Goal: Task Accomplishment & Management: Manage account settings

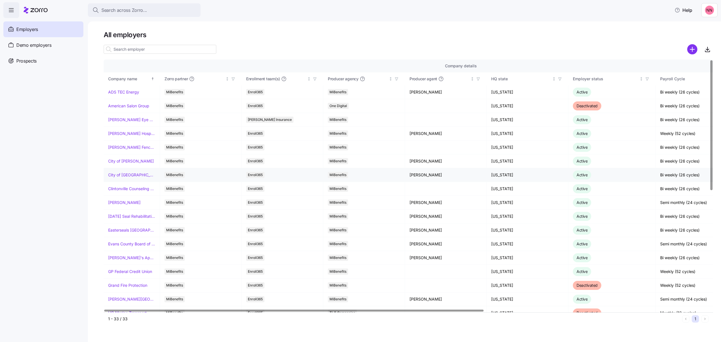
click at [122, 176] on link "City of [GEOGRAPHIC_DATA]" at bounding box center [131, 175] width 47 height 6
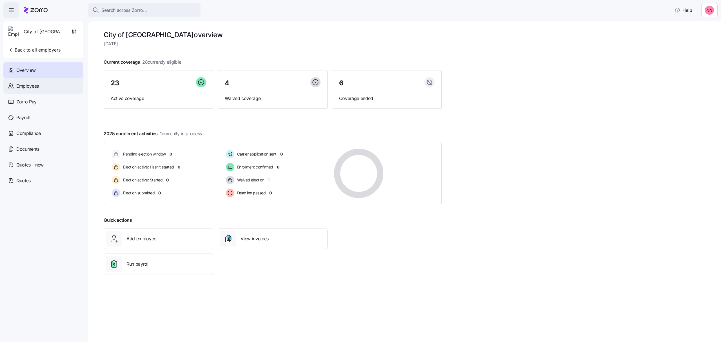
click at [39, 84] on div "Employees" at bounding box center [43, 86] width 80 height 16
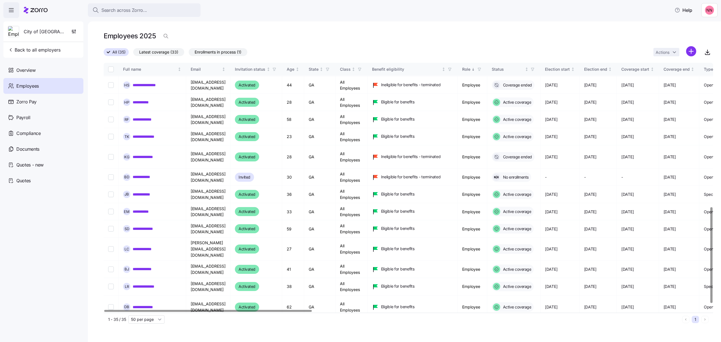
scroll to position [375, 0]
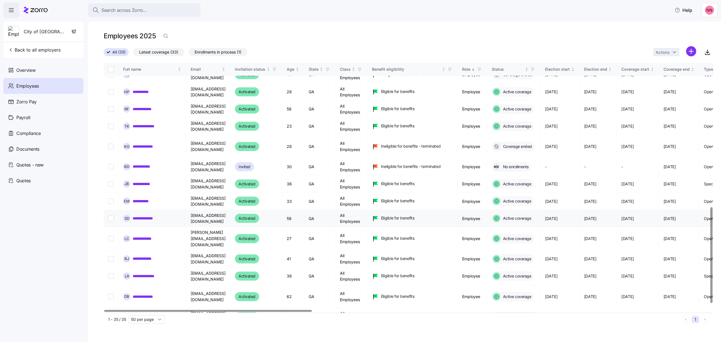
click at [155, 221] on link "**********" at bounding box center [147, 218] width 29 height 6
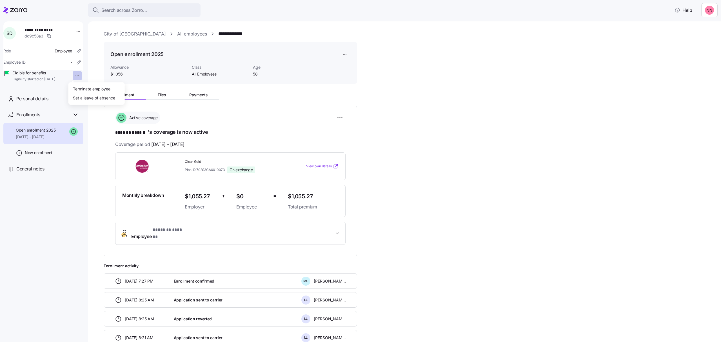
click at [72, 76] on html "**********" at bounding box center [360, 169] width 721 height 339
click at [98, 90] on div "Terminate employee" at bounding box center [91, 89] width 37 height 6
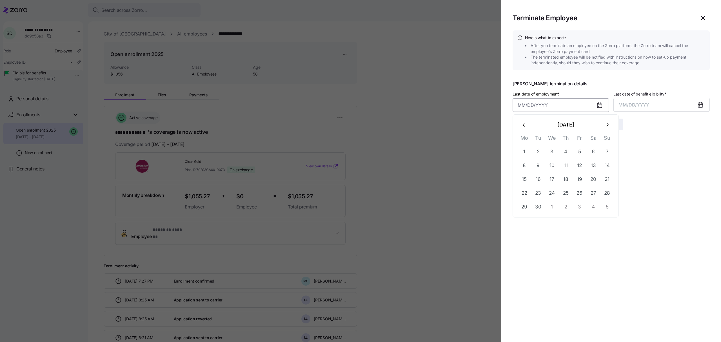
click at [561, 108] on input "Last date of employment *" at bounding box center [561, 105] width 96 height 14
click at [538, 180] on button "16" at bounding box center [538, 179] width 14 height 14
type input "[DATE]"
click at [629, 104] on span "MM/DD/YYYY" at bounding box center [634, 105] width 31 height 6
click at [699, 164] on button "Sep" at bounding box center [698, 168] width 32 height 14
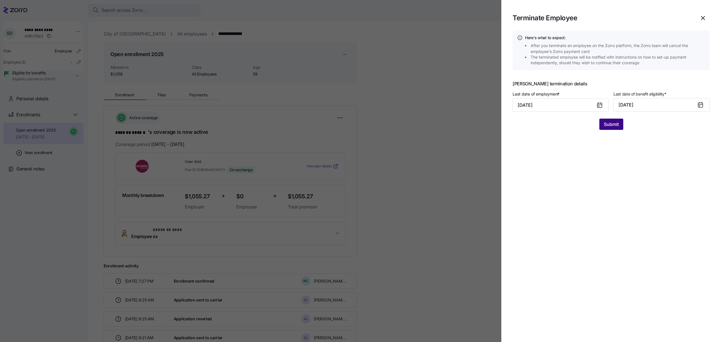
click at [615, 124] on span "Submit" at bounding box center [611, 124] width 15 height 7
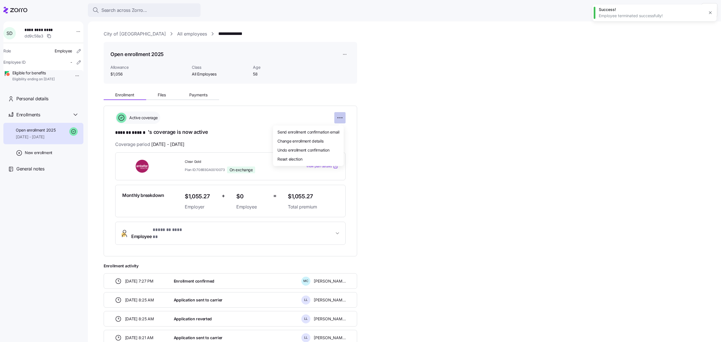
click at [343, 118] on html "**********" at bounding box center [360, 169] width 721 height 339
click at [322, 138] on span "Change enrollment details" at bounding box center [300, 141] width 46 height 6
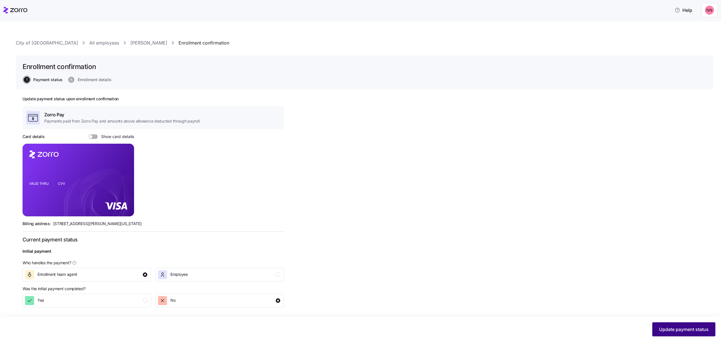
click at [675, 330] on span "Update payment status" at bounding box center [684, 329] width 50 height 7
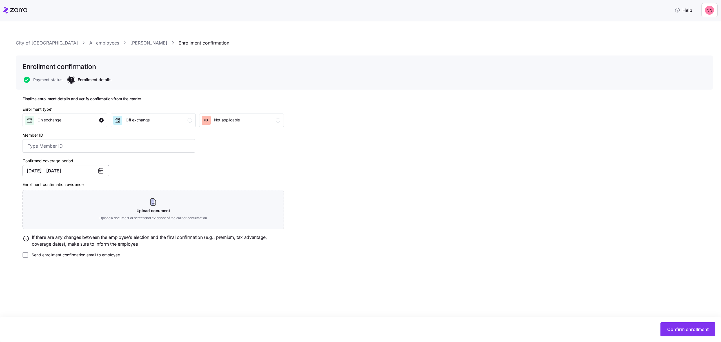
click at [84, 170] on button "[DATE] – [DATE]" at bounding box center [66, 170] width 86 height 11
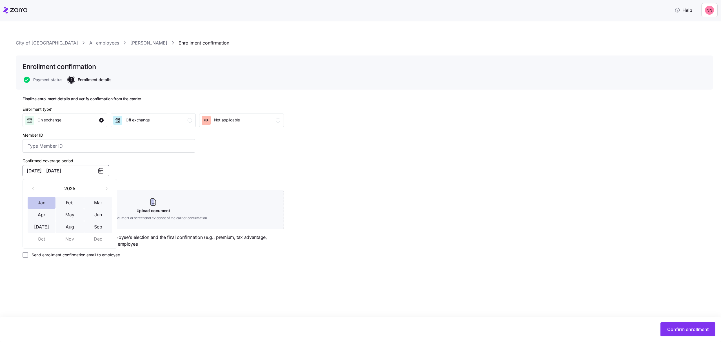
click at [50, 201] on button "Jan" at bounding box center [42, 203] width 28 height 12
click at [104, 226] on button "Sep" at bounding box center [98, 227] width 28 height 12
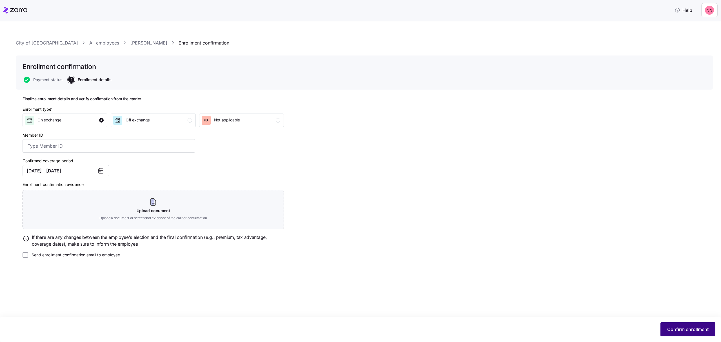
click at [671, 330] on span "Confirm enrollment" at bounding box center [687, 329] width 41 height 7
